Goal: Information Seeking & Learning: Learn about a topic

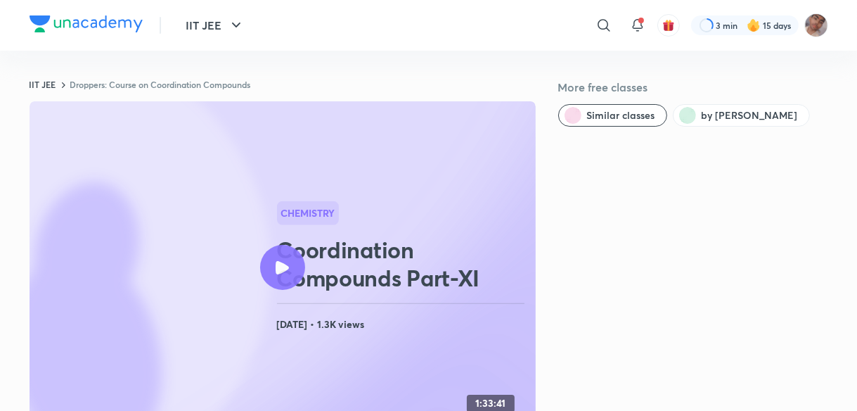
scroll to position [937, 0]
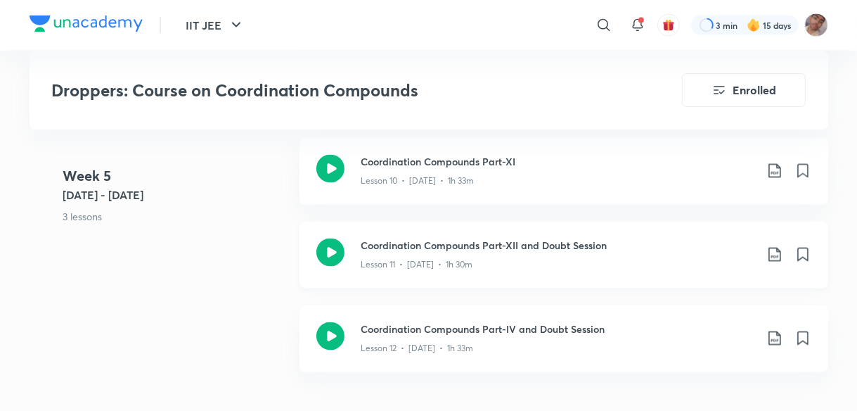
scroll to position [2050, 0]
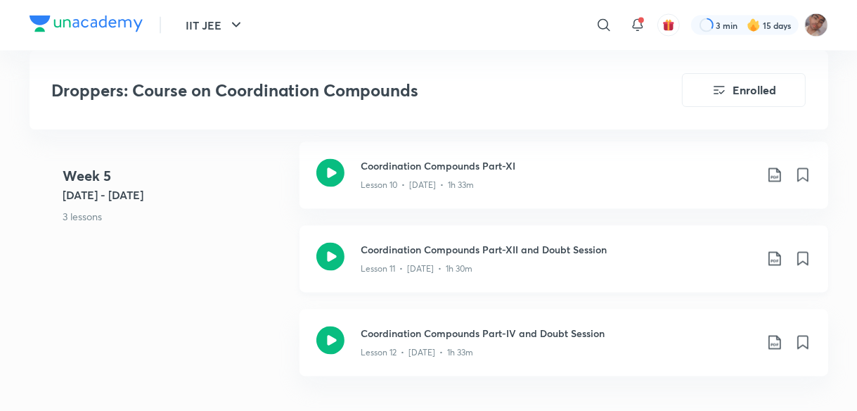
click at [517, 276] on div "Coordination Compounds Part-XII and Doubt Session Lesson 11 • [DATE] • 1h 30m" at bounding box center [564, 259] width 529 height 67
